Goal: Information Seeking & Learning: Find contact information

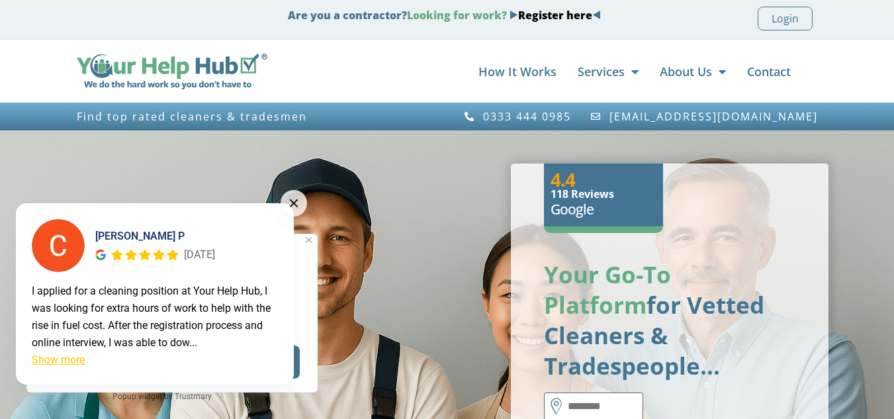
click at [289, 203] on button at bounding box center [294, 203] width 26 height 26
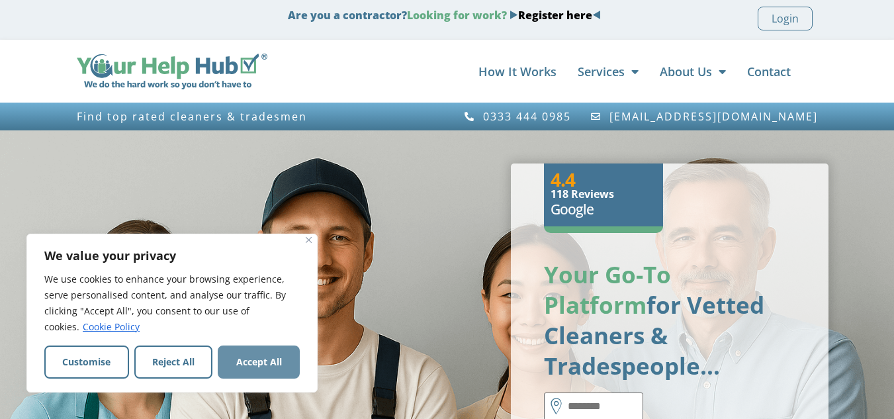
click at [280, 359] on button "Accept All" at bounding box center [259, 361] width 82 height 33
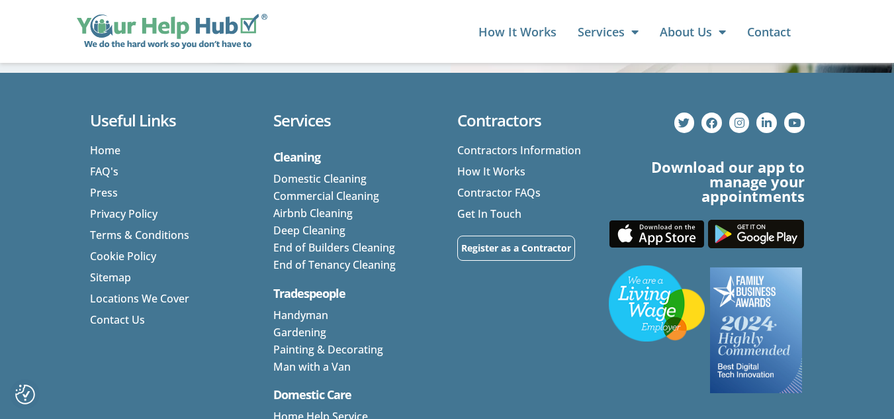
scroll to position [5937, 0]
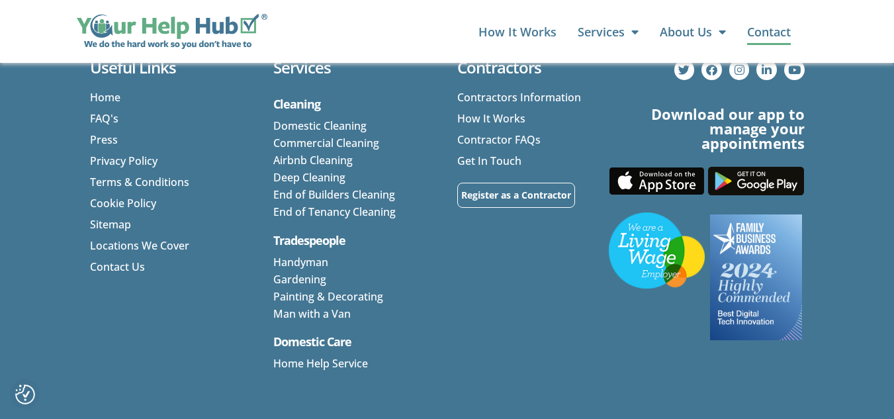
click at [770, 30] on link "Contact" at bounding box center [769, 32] width 44 height 26
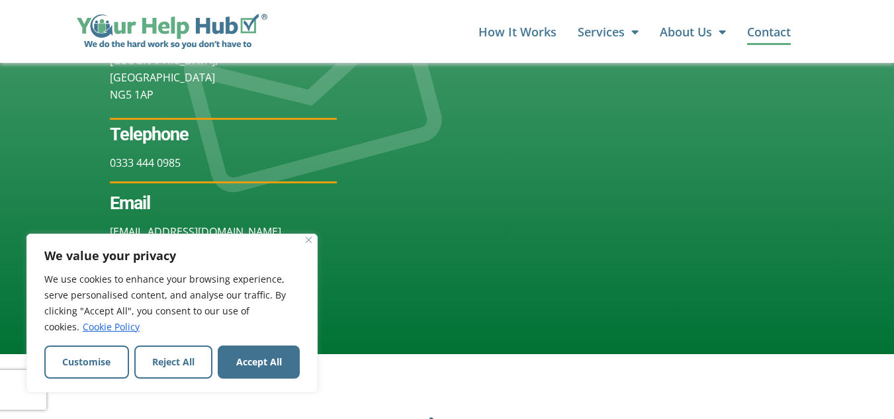
scroll to position [298, 0]
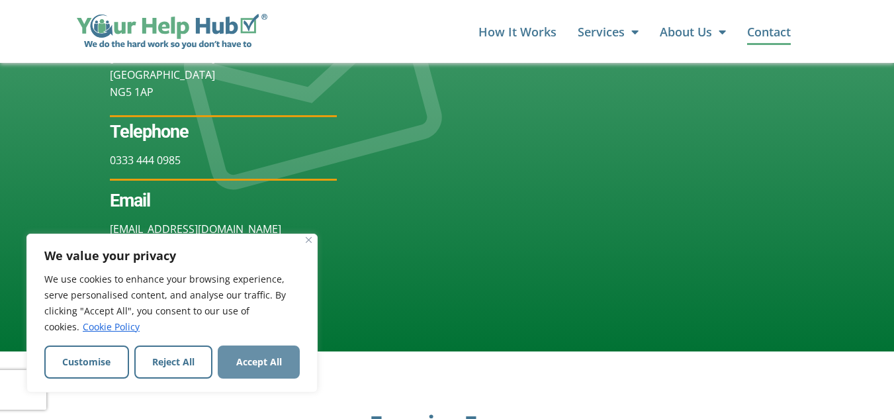
click at [285, 363] on button "Accept All" at bounding box center [259, 361] width 82 height 33
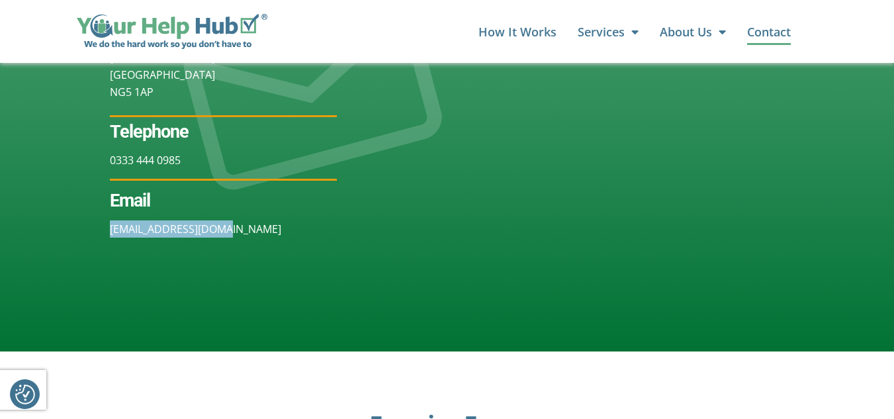
drag, startPoint x: 228, startPoint y: 228, endPoint x: 106, endPoint y: 234, distance: 122.5
click at [106, 234] on div "Contact Address: Your Help Hub [STREET_ADDRESS] Telephone 0333 444 0985 Email […" at bounding box center [223, 91] width 447 height 519
copy link "[EMAIL_ADDRESS][DOMAIN_NAME]"
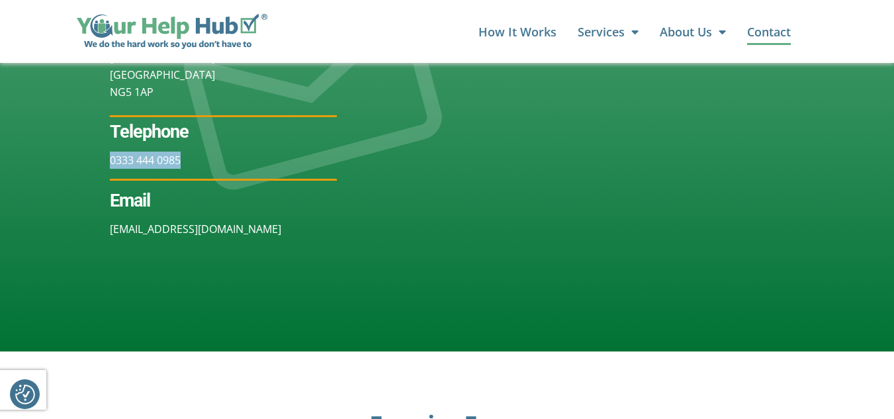
drag, startPoint x: 183, startPoint y: 156, endPoint x: 110, endPoint y: 163, distance: 73.9
click at [110, 163] on p "0333 444 0985" at bounding box center [223, 160] width 227 height 17
copy link "0333 444 0985"
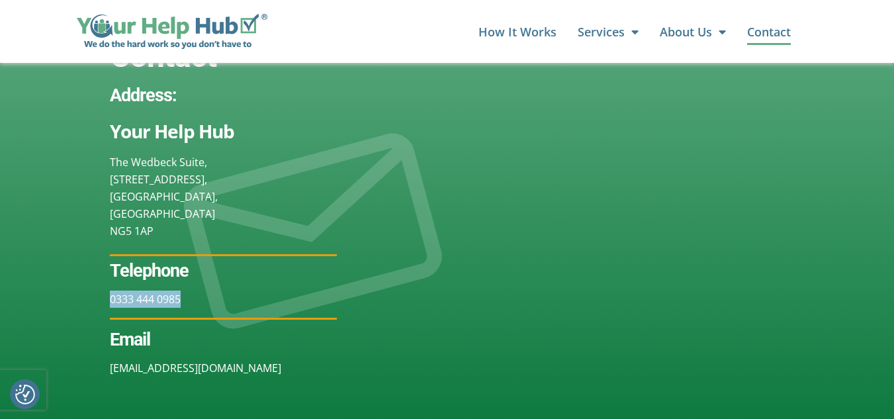
scroll to position [142, 0]
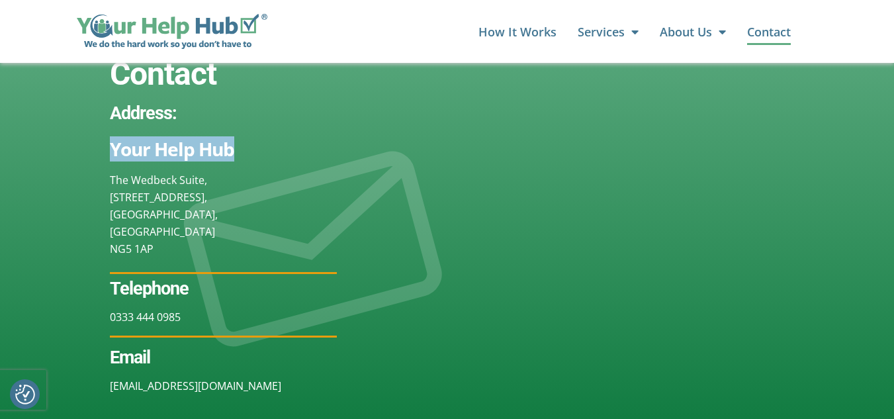
drag, startPoint x: 108, startPoint y: 150, endPoint x: 232, endPoint y: 145, distance: 124.5
click at [232, 145] on div "Contact Address: Your Help Hub [STREET_ADDRESS] Telephone 0333 444 0985 Email […" at bounding box center [223, 248] width 447 height 519
copy strong "Your Help Hub"
